Goal: Task Accomplishment & Management: Use online tool/utility

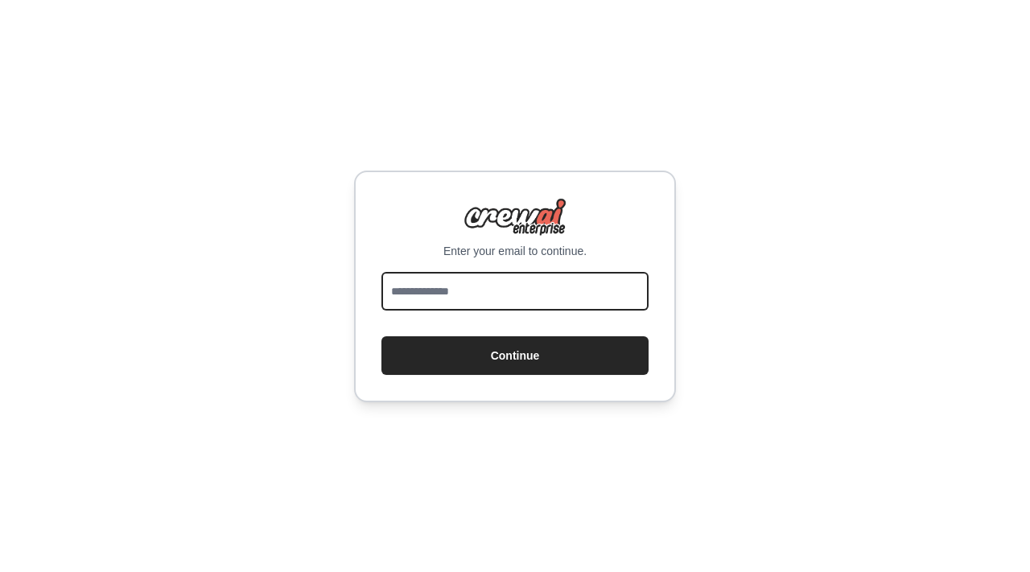
click at [530, 283] on input "email" at bounding box center [515, 291] width 267 height 39
click at [530, 287] on input "email" at bounding box center [515, 291] width 267 height 39
type input "**********"
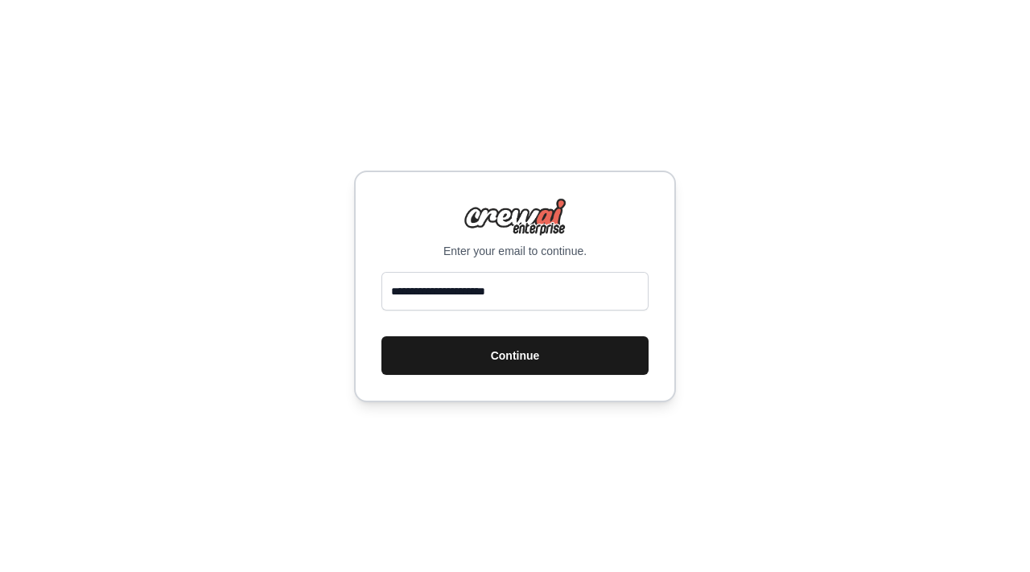
click at [540, 359] on button "Continue" at bounding box center [515, 356] width 267 height 39
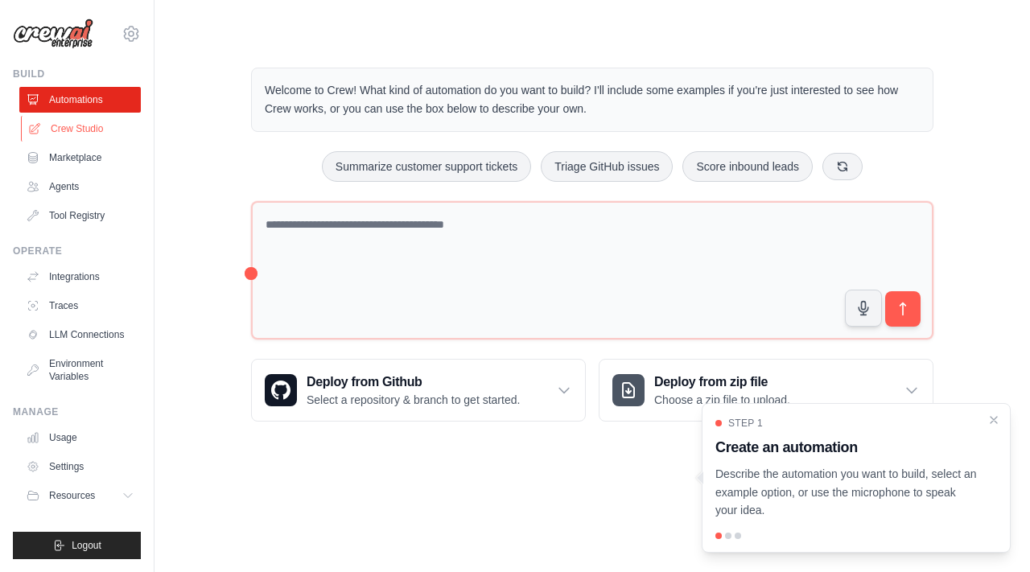
click at [91, 122] on link "Crew Studio" at bounding box center [82, 129] width 122 height 26
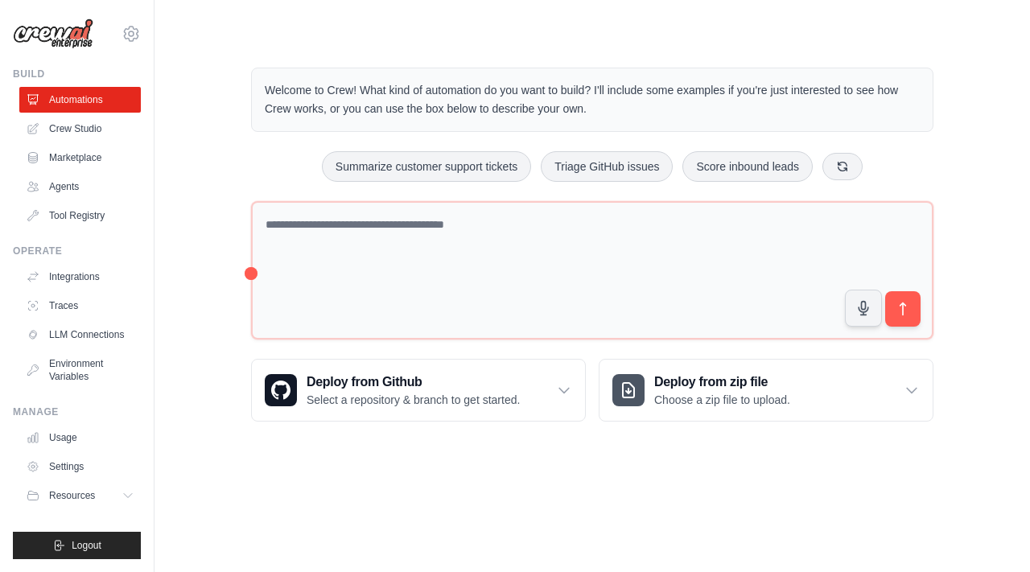
click at [985, 413] on div "Welcome to Crew! What kind of automation do you want to build? I'll include som…" at bounding box center [592, 245] width 824 height 406
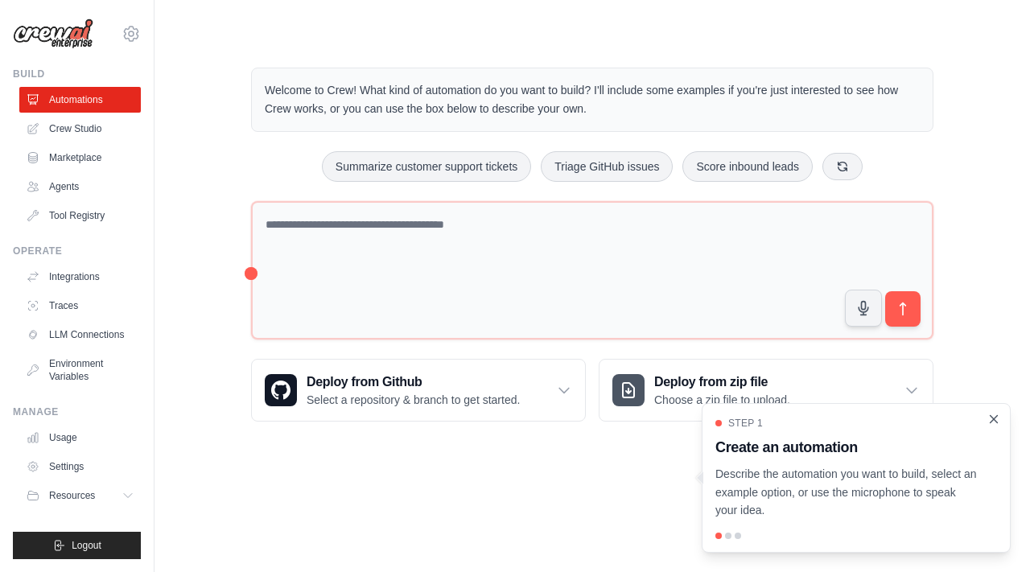
click at [997, 421] on icon "Close walkthrough" at bounding box center [994, 419] width 14 height 14
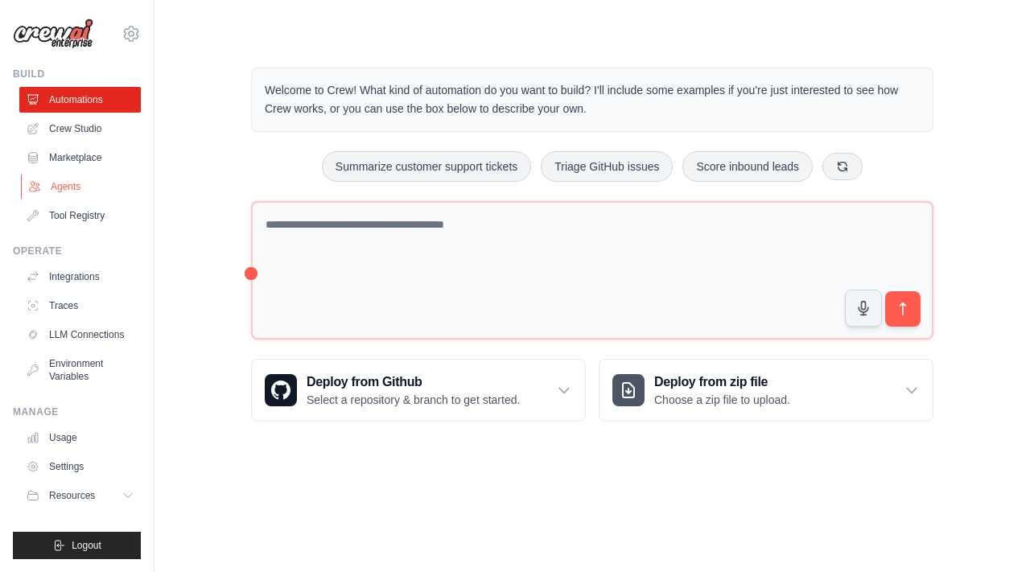
click at [71, 195] on link "Agents" at bounding box center [82, 187] width 122 height 26
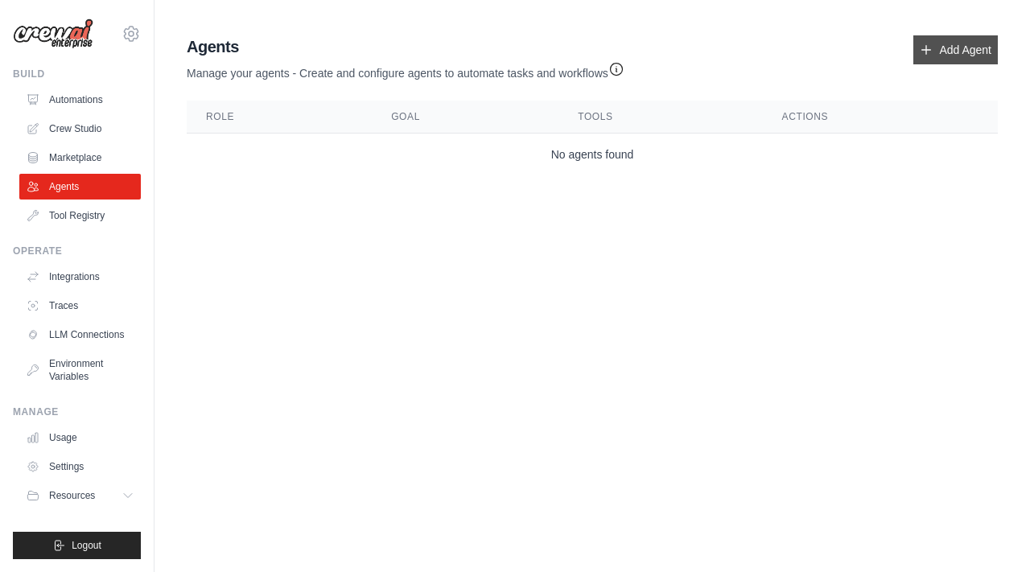
click at [972, 47] on link "Add Agent" at bounding box center [956, 49] width 85 height 29
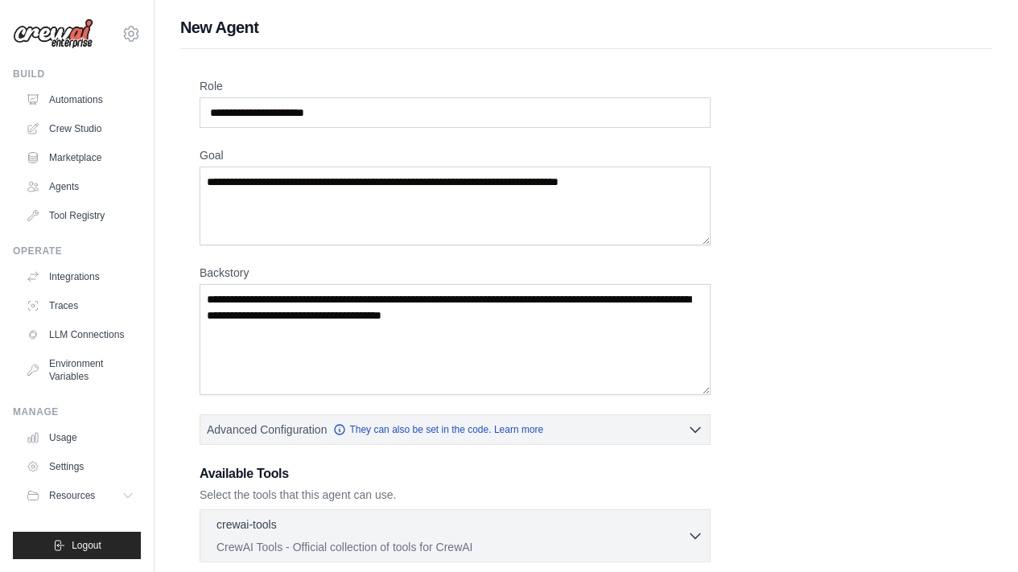
click at [72, 43] on img at bounding box center [53, 34] width 81 height 31
